Goal: Task Accomplishment & Management: Complete application form

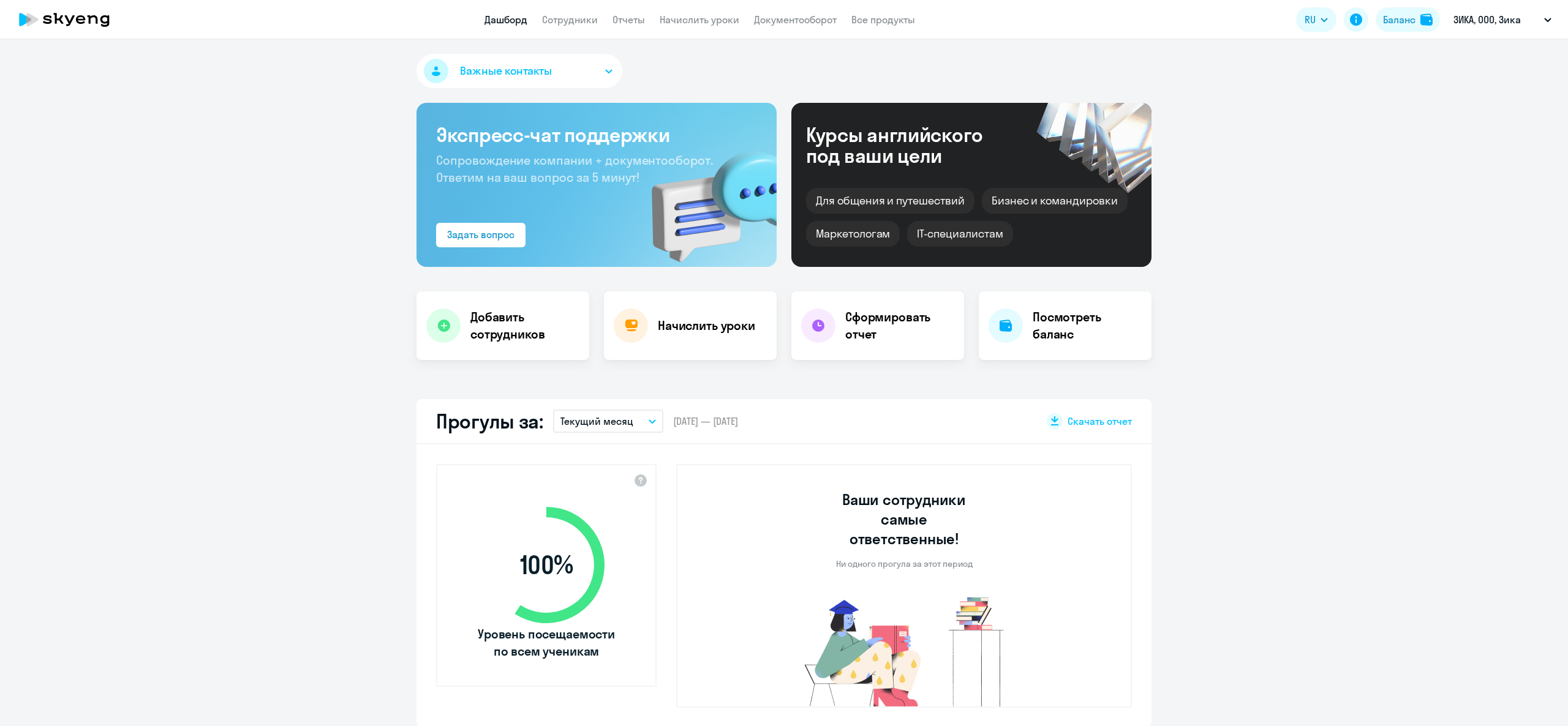
click at [582, 22] on link "Сотрудники" at bounding box center [570, 20] width 56 height 12
select select "30"
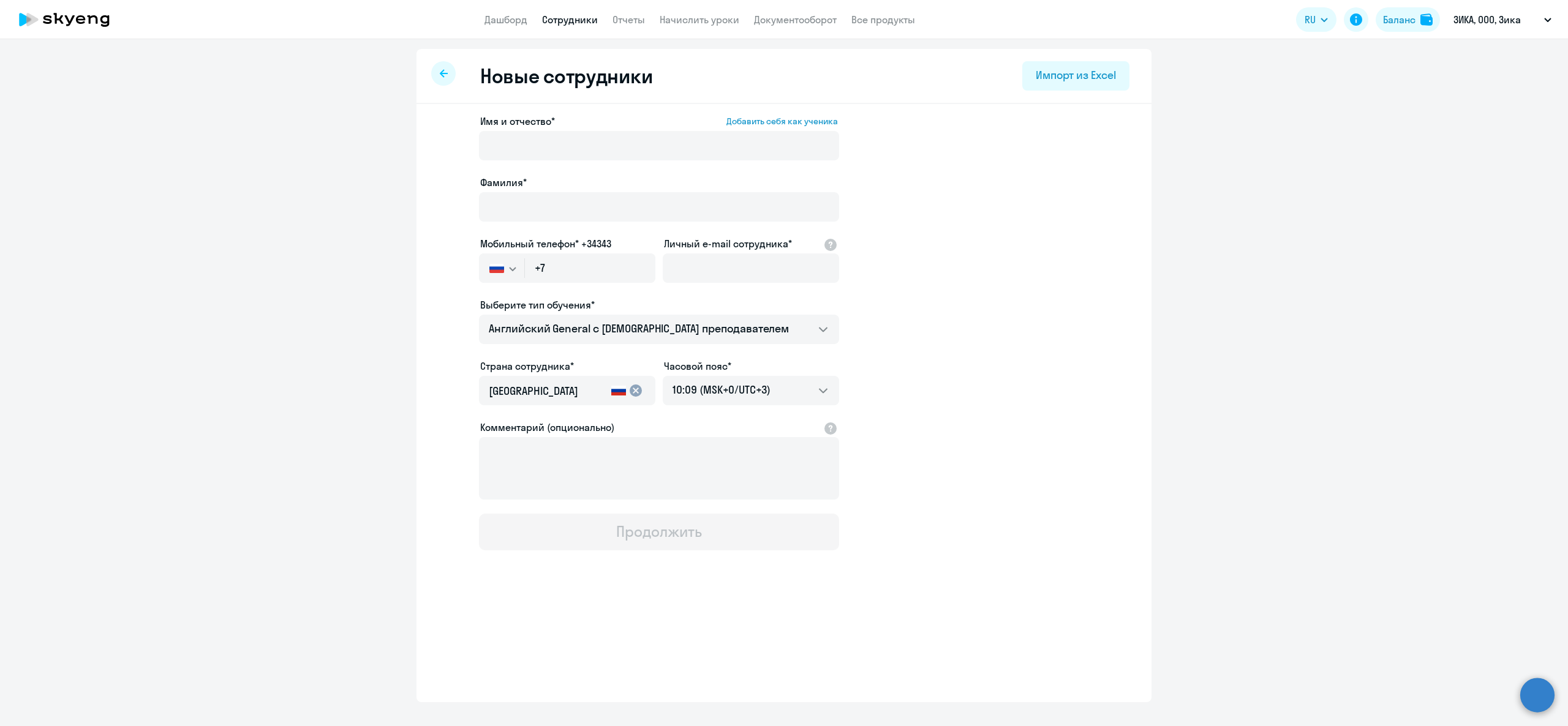
select select "english_adult_not_native_speaker"
select select "3"
click at [724, 275] on input "Личный e-mail сотрудника*" at bounding box center [751, 268] width 177 height 29
paste input "ivanchikov.mikhail@ru.sika.com"
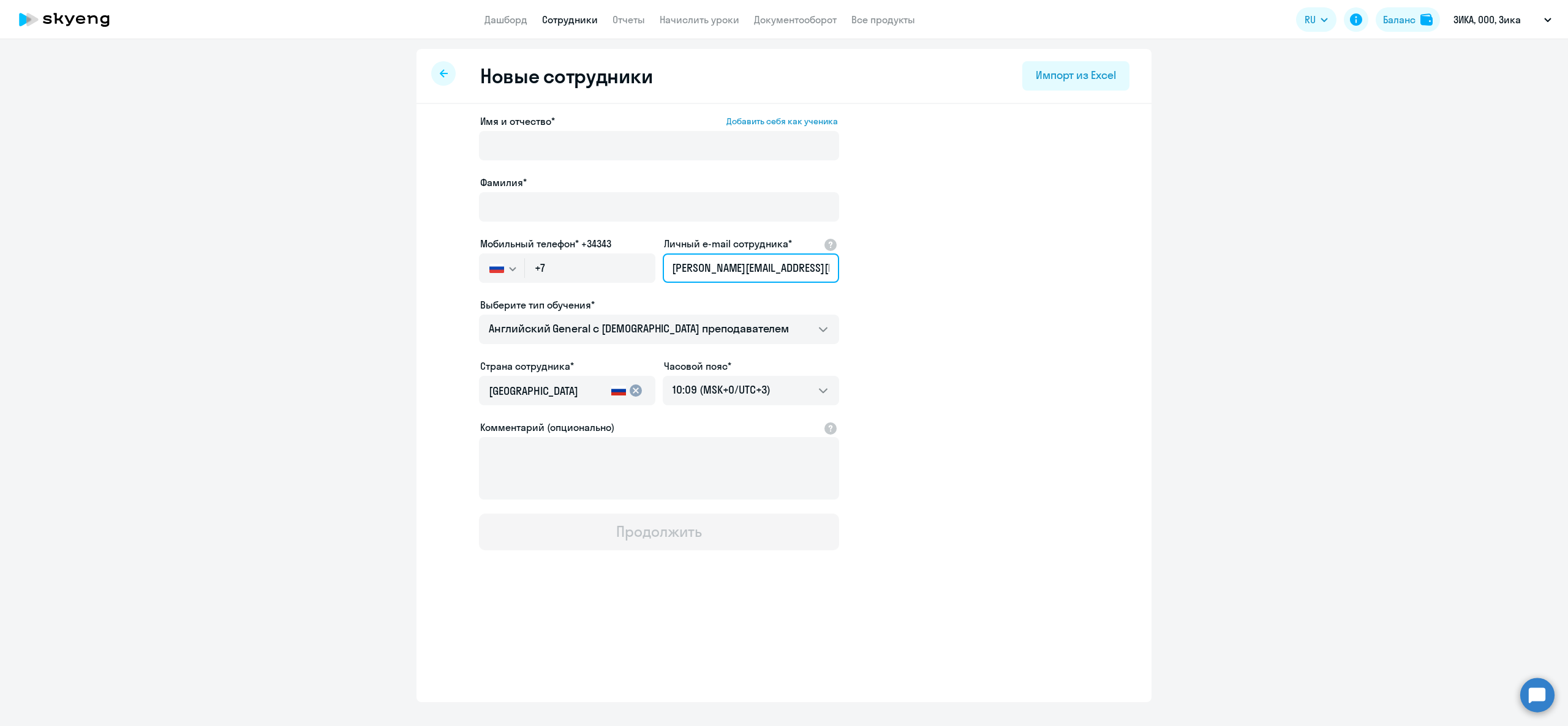
type input "ivanchikov.mikhail@ru.sika.com"
click at [589, 279] on input "+7" at bounding box center [590, 268] width 131 height 29
paste input "925 777-07-44"
type input "+7 925 777-07-44"
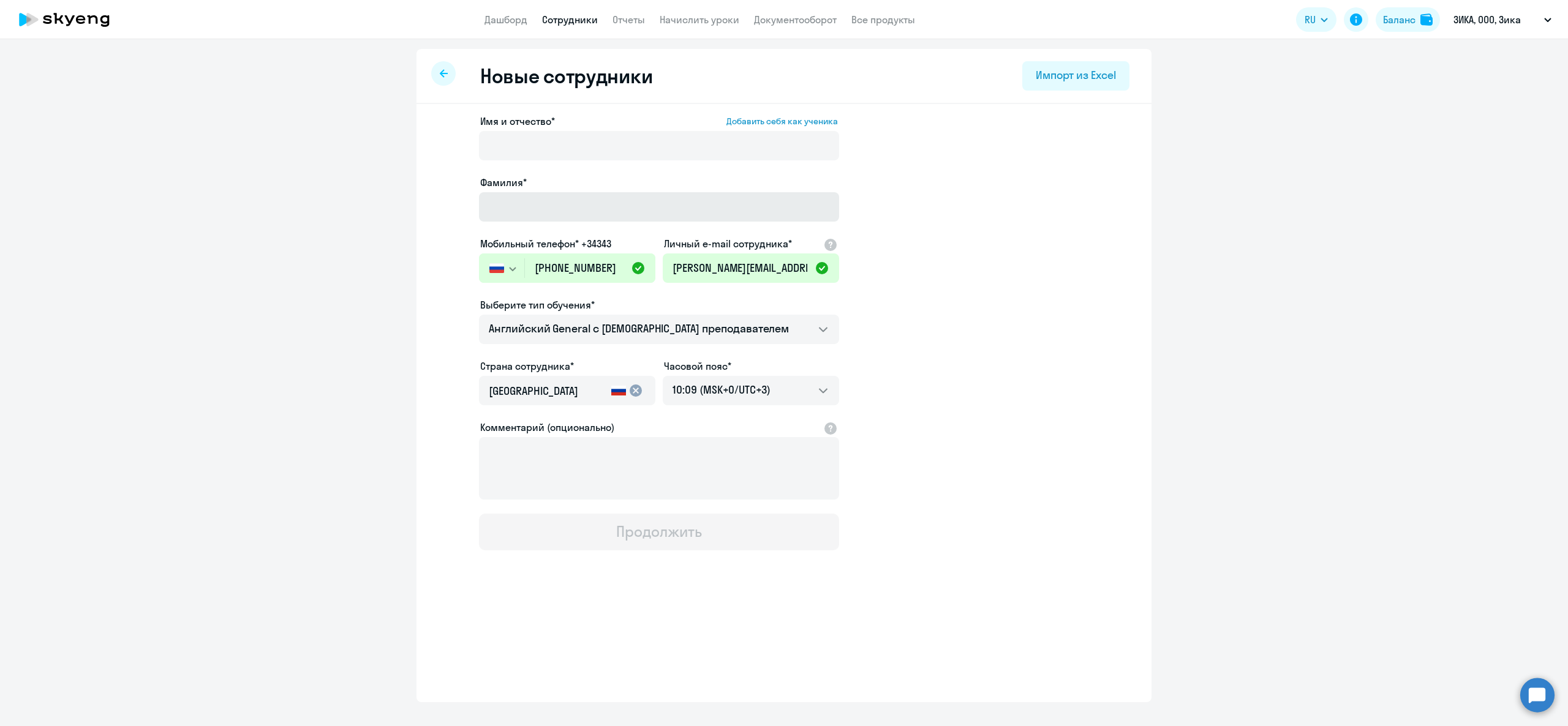
drag, startPoint x: 527, startPoint y: 189, endPoint x: 521, endPoint y: 216, distance: 27.7
click at [520, 213] on div "Фамилия*" at bounding box center [658, 201] width 360 height 51
click at [521, 216] on input "Фамилия*" at bounding box center [658, 207] width 360 height 29
paste input "Ivanchikov"
type input "Ivanchikov"
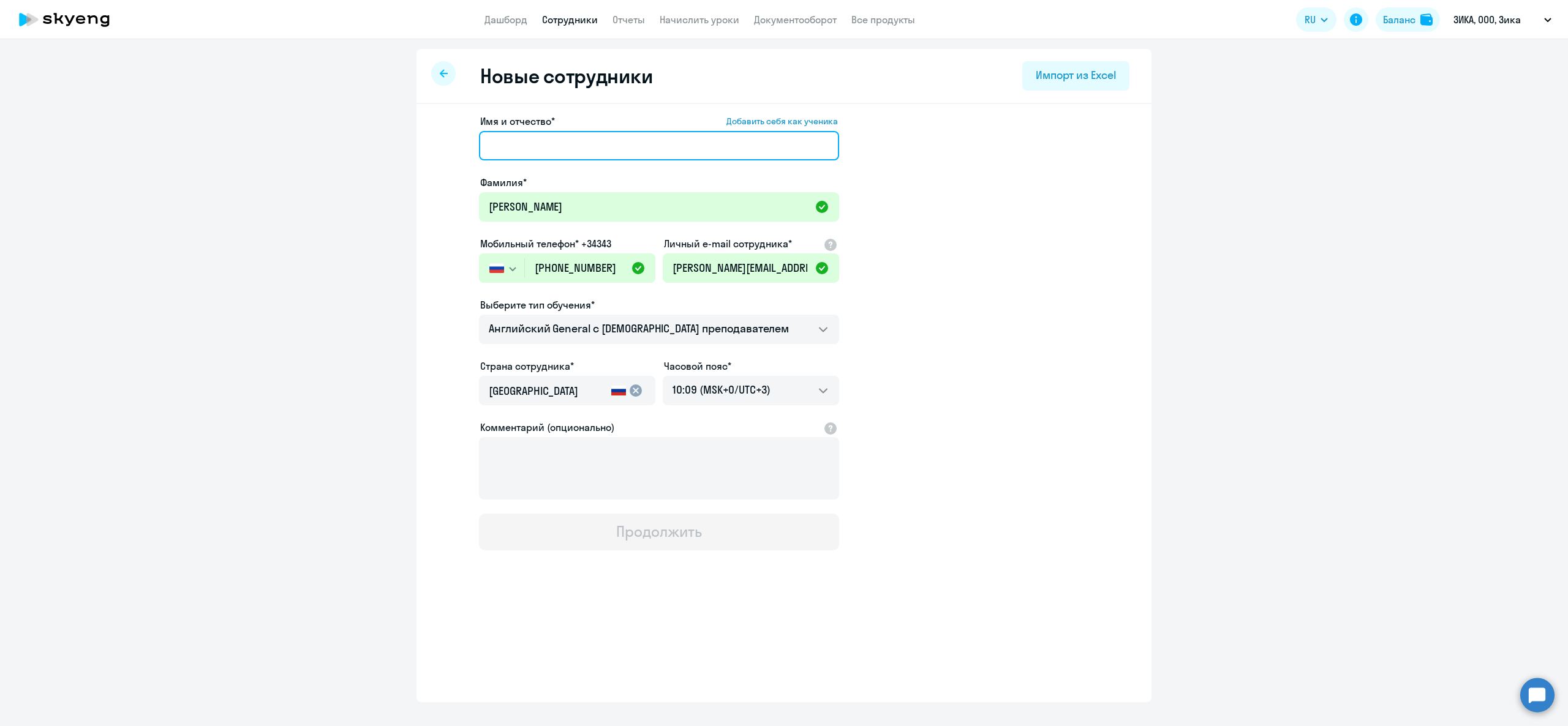
click at [553, 146] on input "Имя и отчество* Добавить себя как ученика" at bounding box center [658, 146] width 360 height 29
paste input "Mikhail"
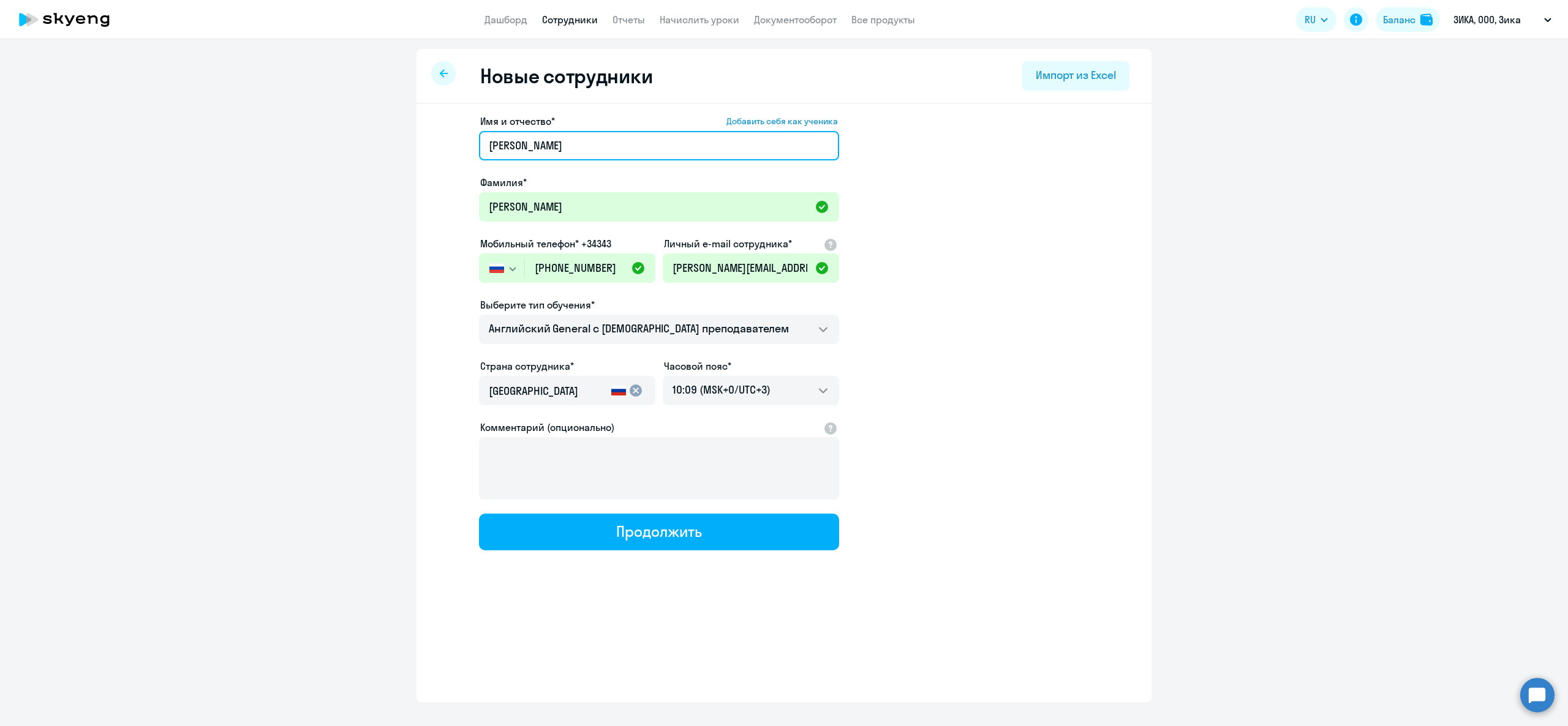
type input "Mikhail"
click at [957, 234] on app-new-student-form "Имя и отчество* Добавить себя как ученика Mikhail Фамилия* Ivanchikov Мобильный…" at bounding box center [784, 332] width 696 height 436
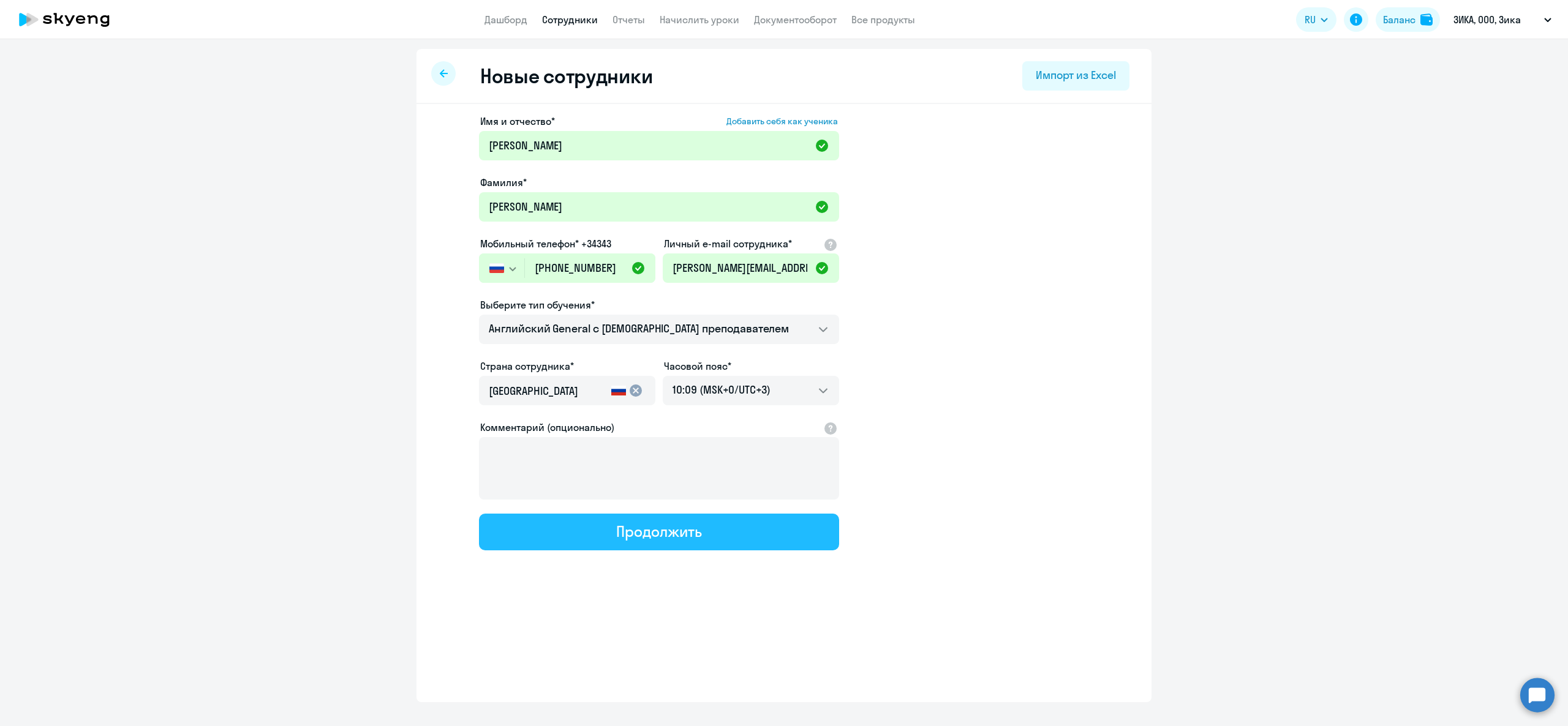
click at [697, 539] on button "Продолжить" at bounding box center [658, 532] width 360 height 37
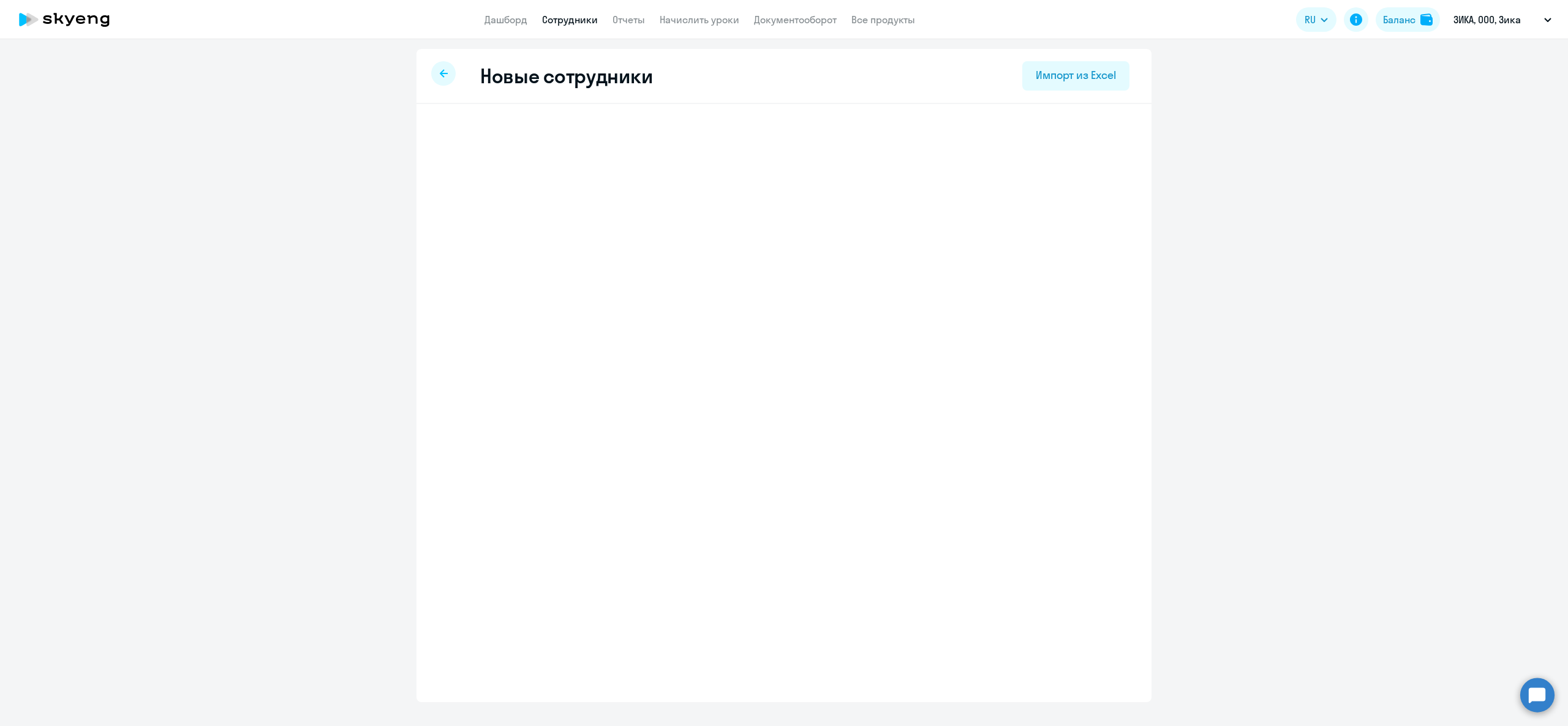
select select "english_adult_not_native_speaker"
select select "3"
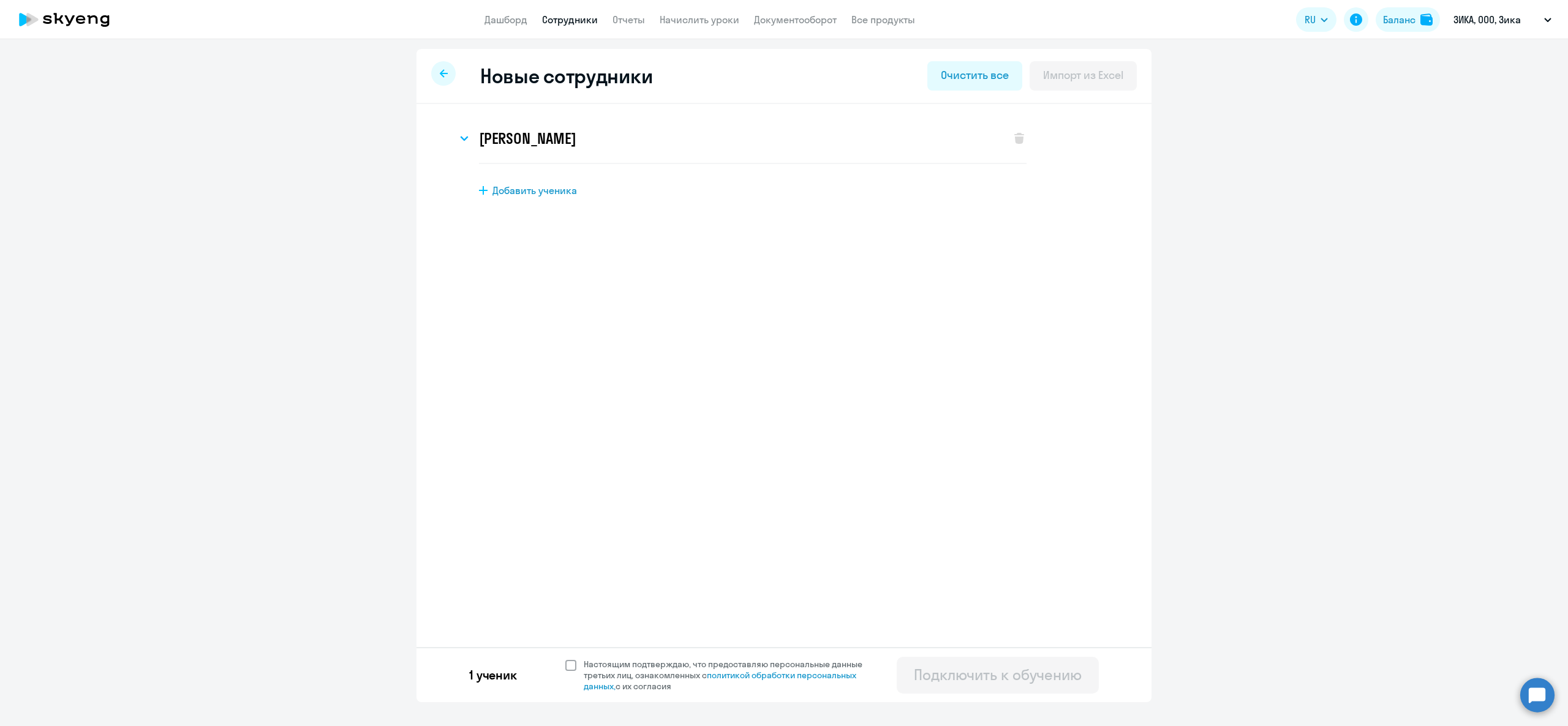
click at [578, 668] on span "Настоящим подтверждаю, что предоставляю персональные данные третьих лиц, ознако…" at bounding box center [726, 675] width 300 height 33
click at [565, 659] on input "Настоящим подтверждаю, что предоставляю персональные данные третьих лиц, ознако…" at bounding box center [565, 658] width 1 height 1
checkbox input "true"
click at [1031, 700] on div "1 ученик Настоящим подтверждаю, что предоставляю персональные данные третьих ли…" at bounding box center [784, 675] width 735 height 55
click at [1018, 683] on div "Подключить к обучению" at bounding box center [997, 675] width 168 height 20
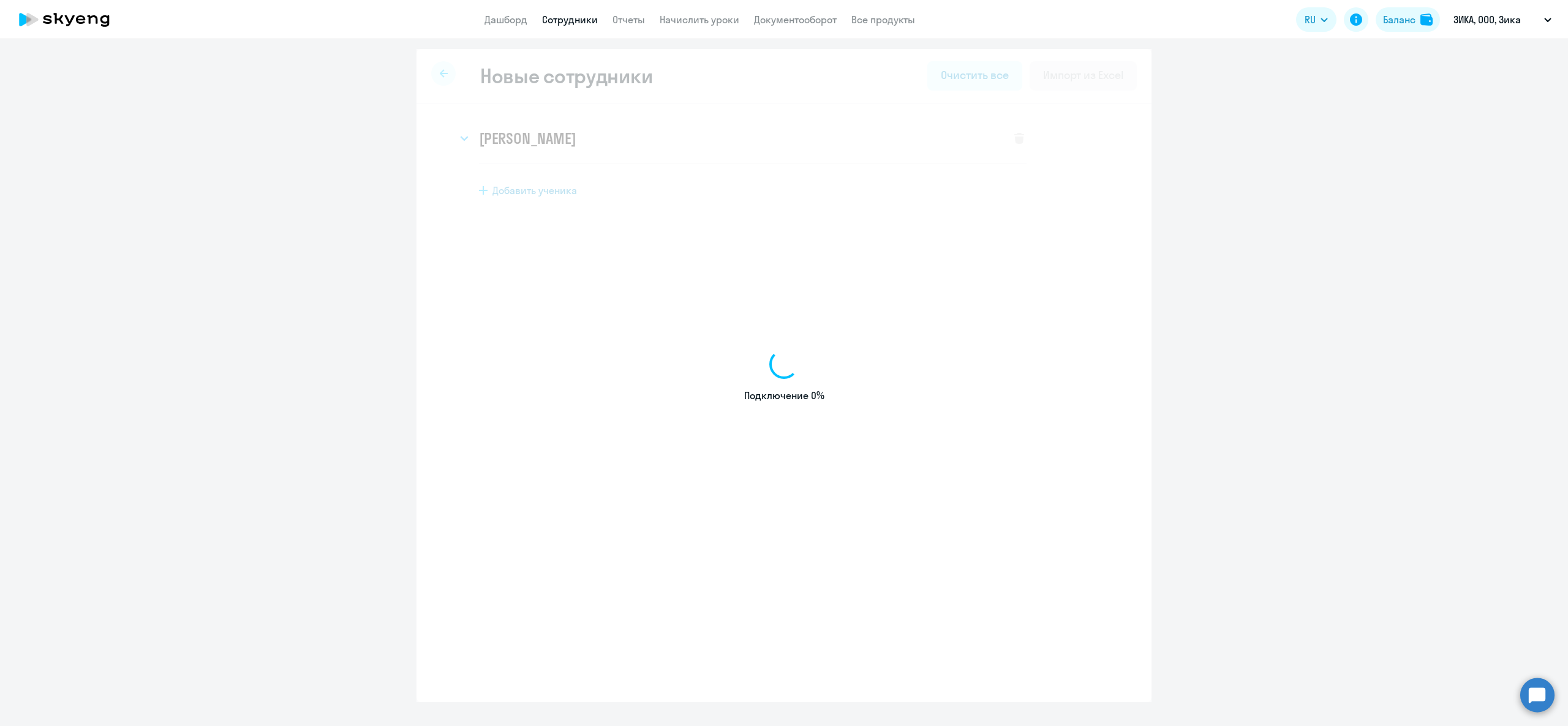
select select "english_adult_not_native_speaker"
select select "3"
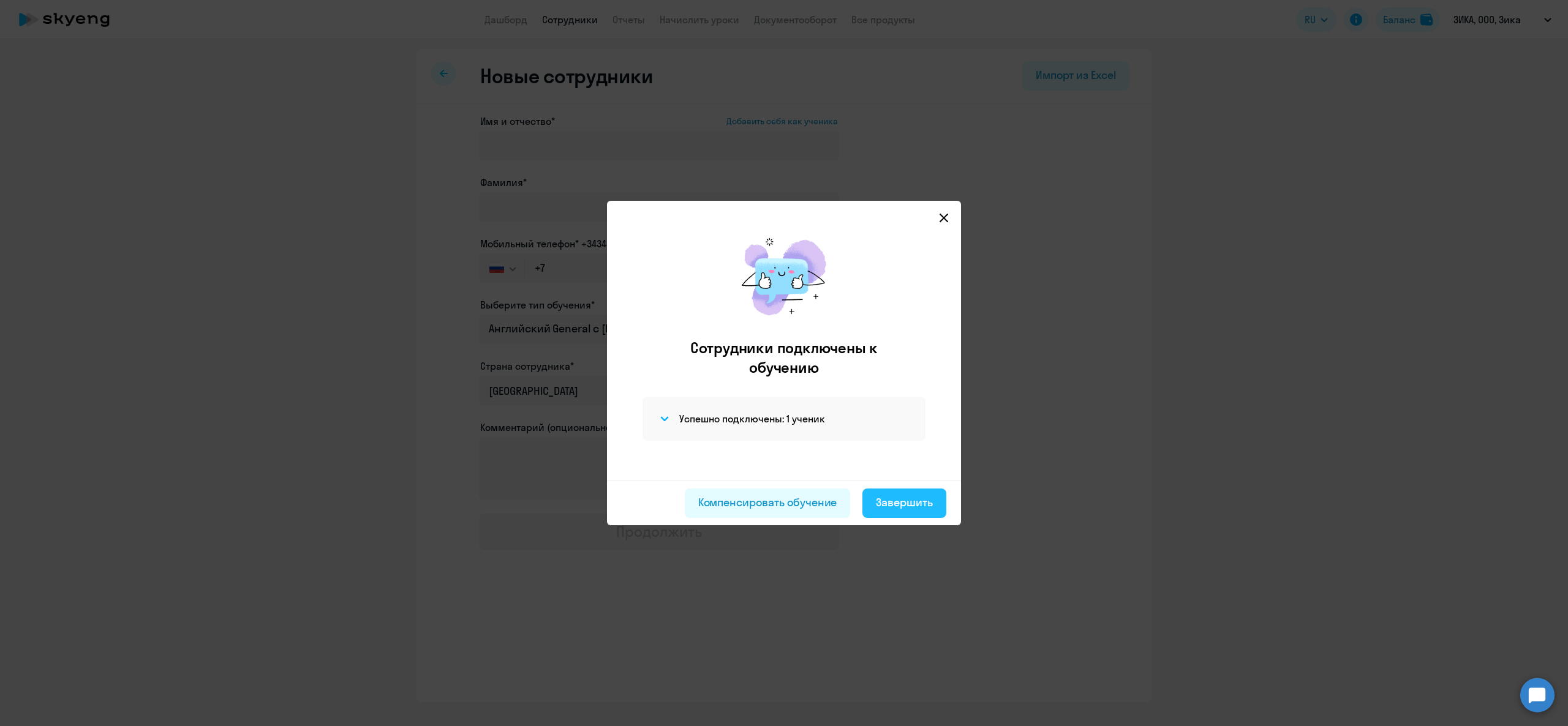
click at [923, 502] on div "Завершить" at bounding box center [904, 503] width 57 height 16
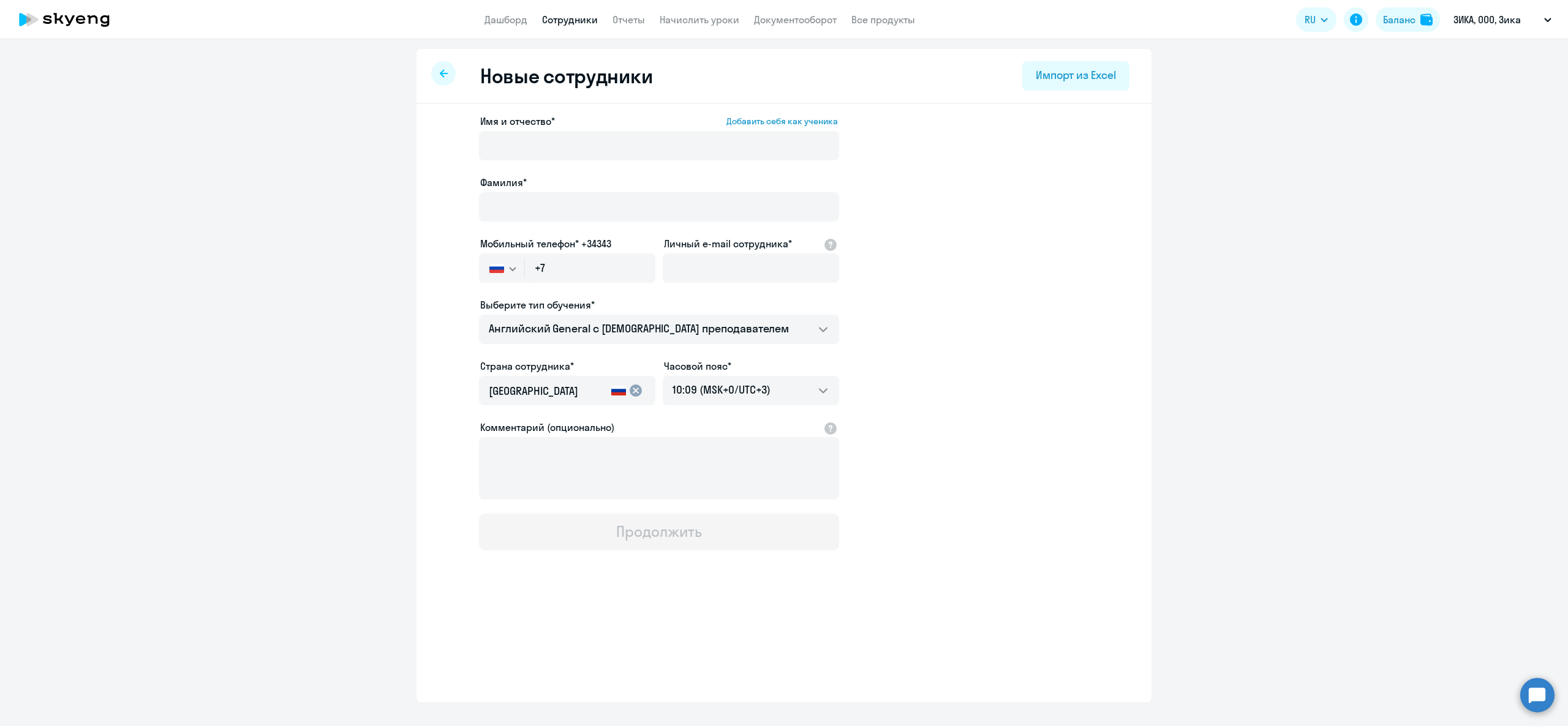
select select "30"
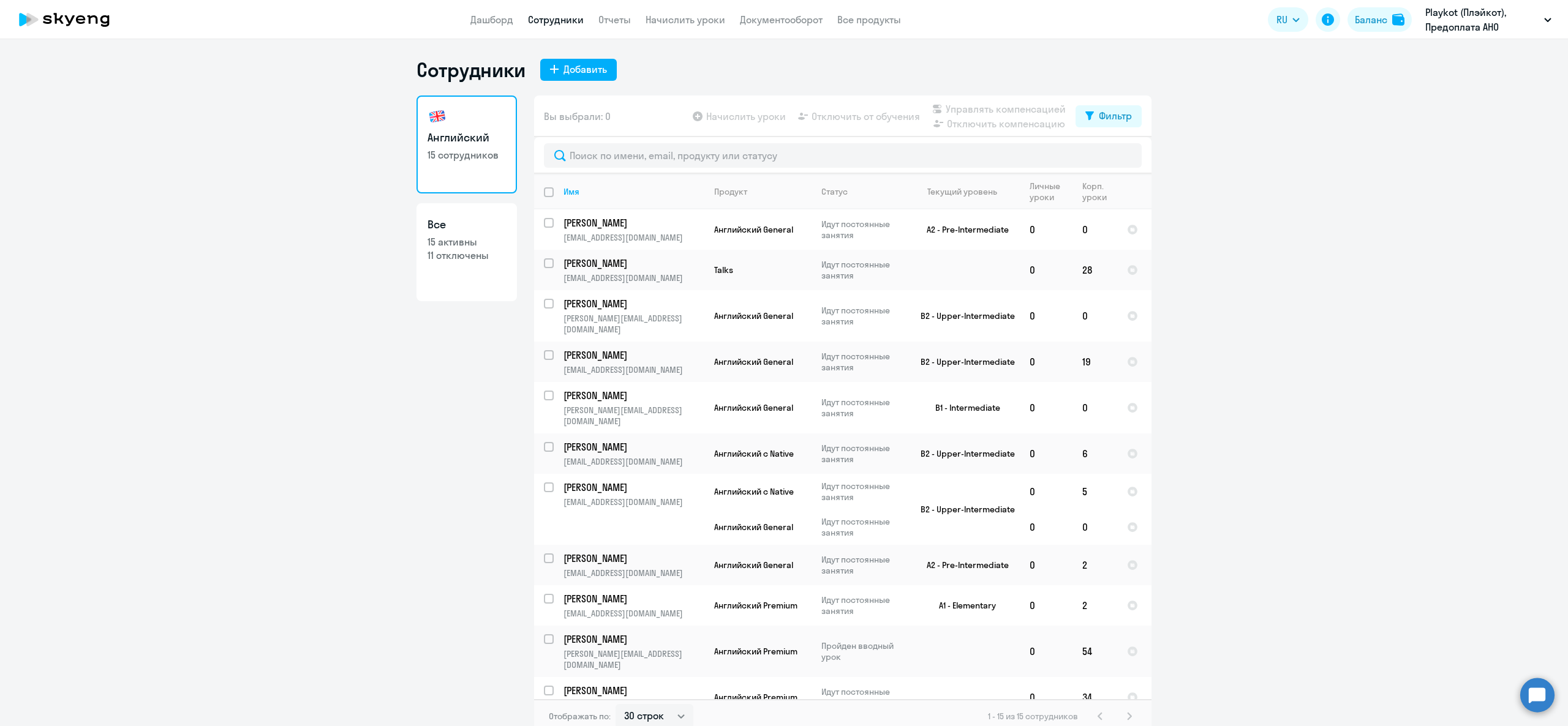
select select "30"
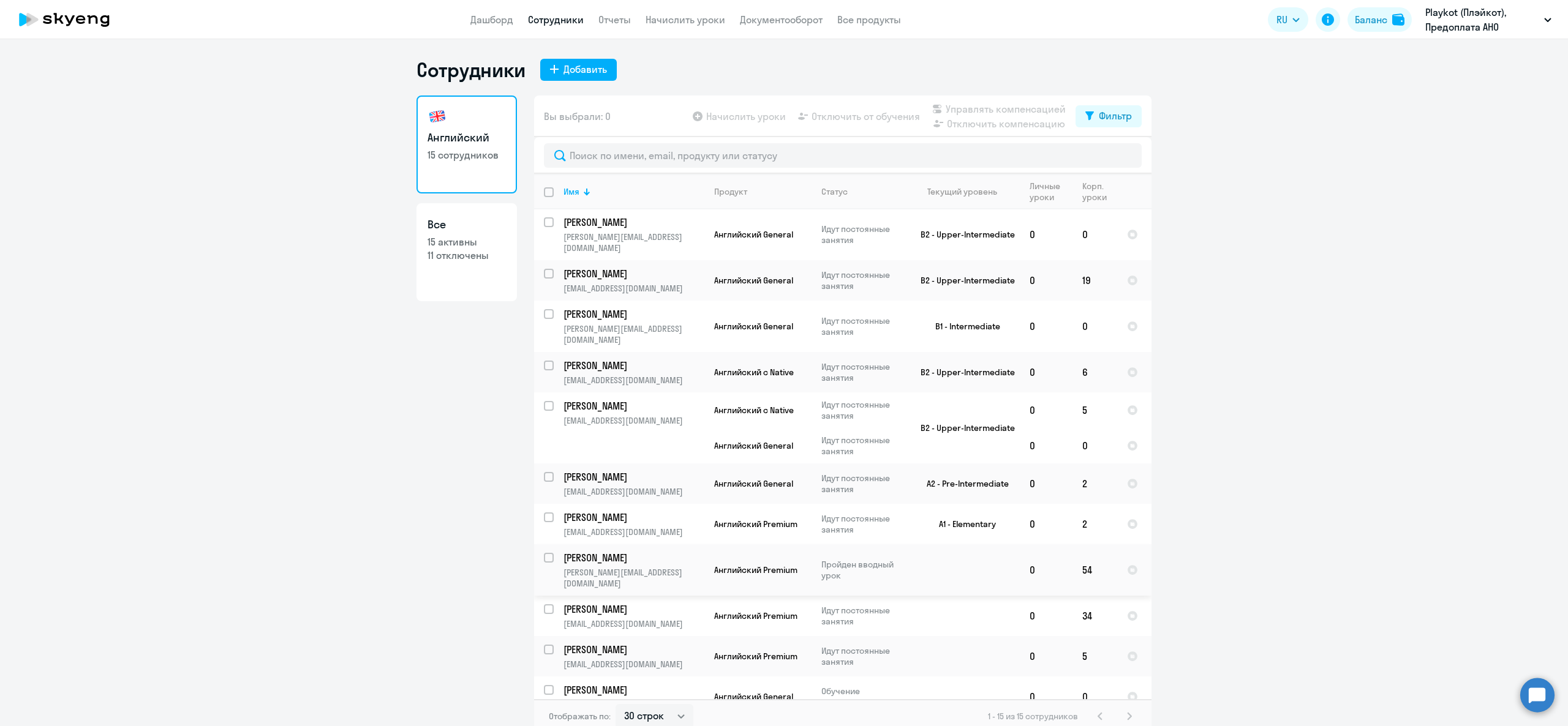
scroll to position [154, 0]
